Goal: Task Accomplishment & Management: Manage account settings

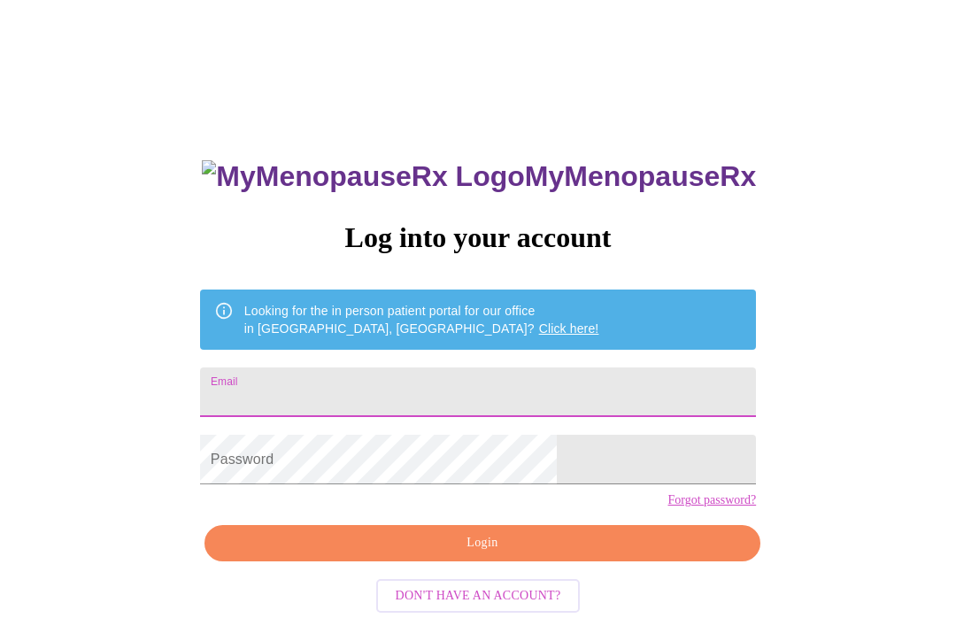
scroll to position [231, 0]
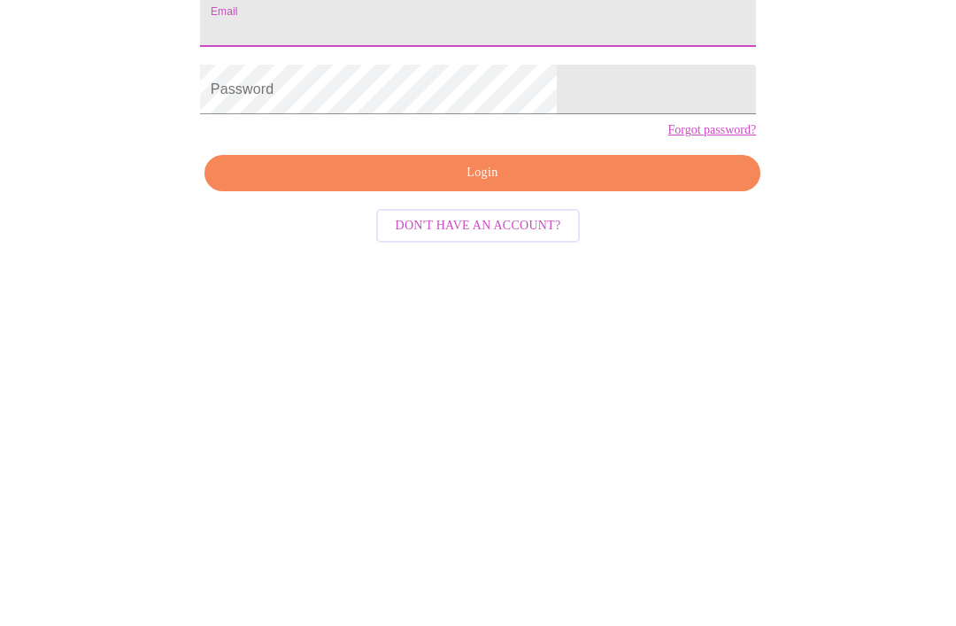
type input "Hummusmom"
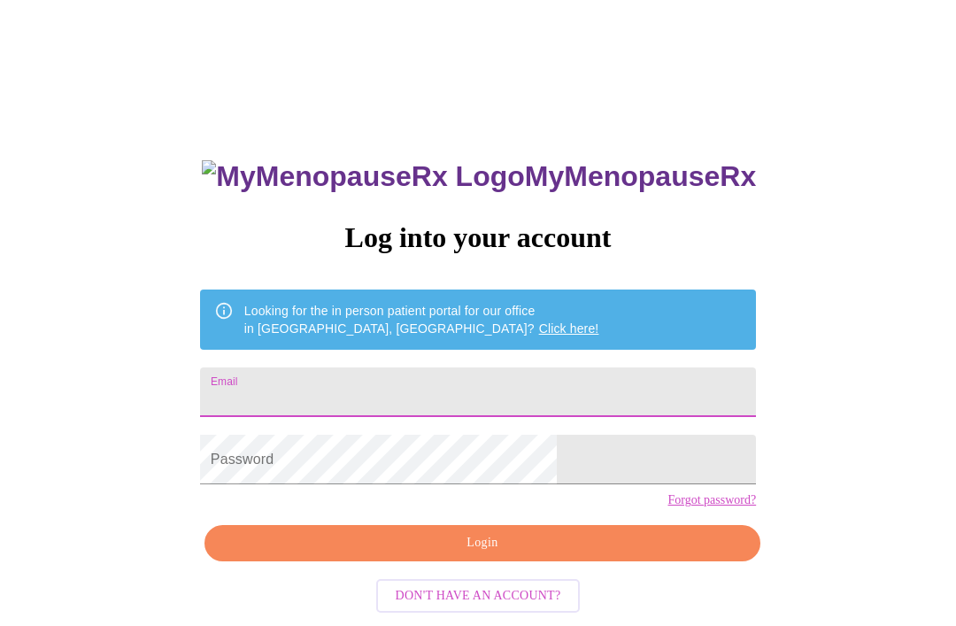
scroll to position [207, 0]
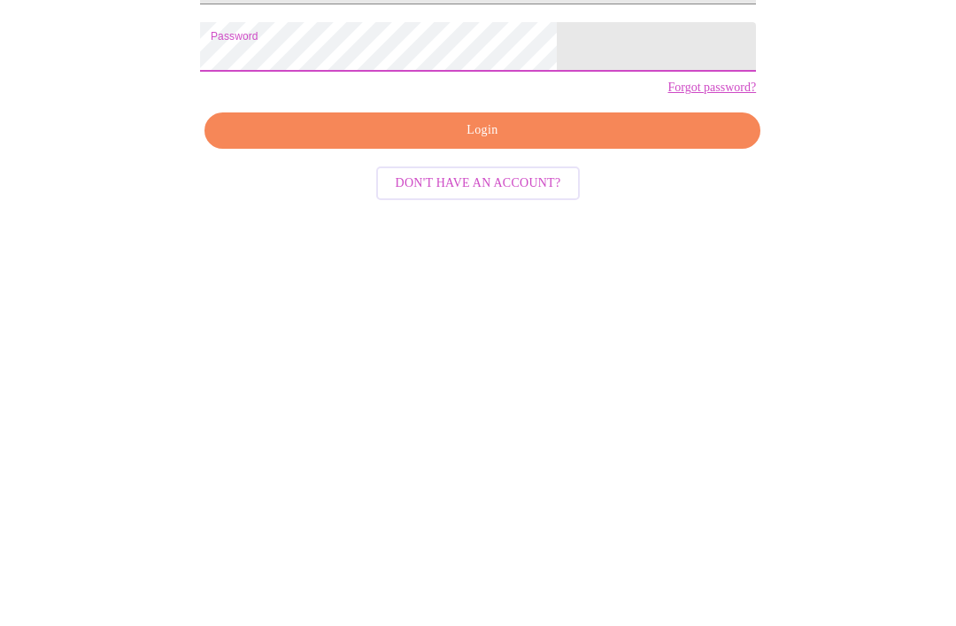
click at [408, 228] on input "Hummusmom" at bounding box center [478, 253] width 556 height 50
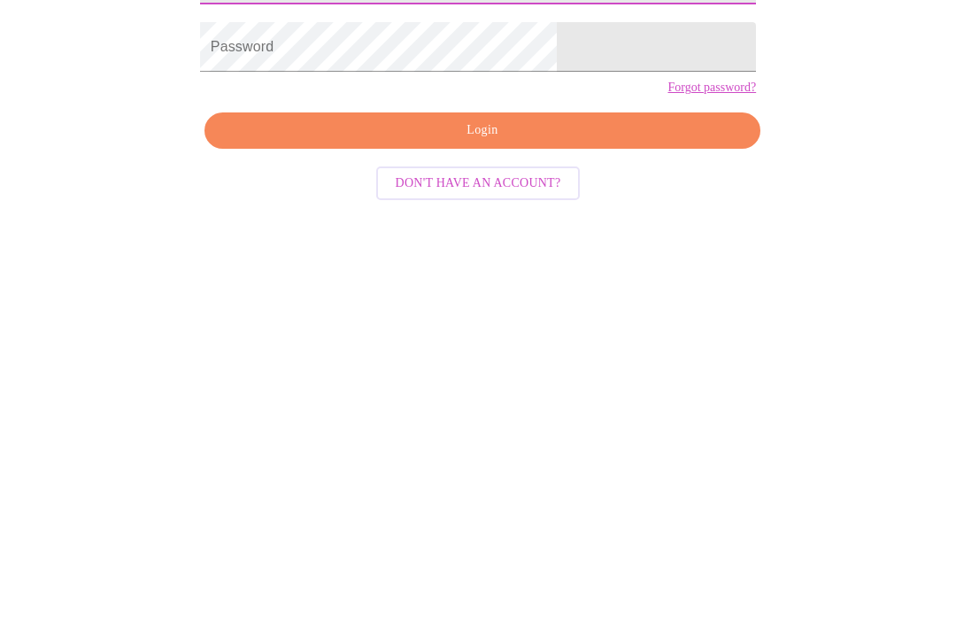
type input "H"
